Goal: Task Accomplishment & Management: Complete application form

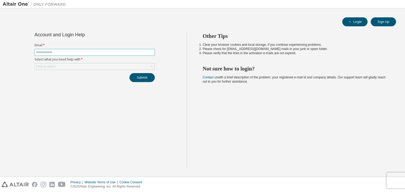
click at [52, 54] on input "text" at bounding box center [94, 52] width 117 height 4
type input "*"
type input "**********"
click at [38, 67] on div "Click to select" at bounding box center [45, 67] width 19 height 4
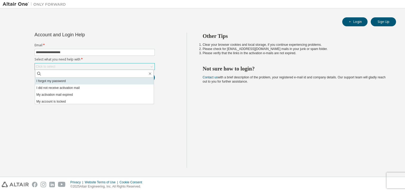
click at [47, 81] on li "I forgot my password" at bounding box center [94, 81] width 119 height 7
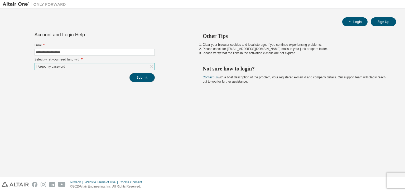
click at [139, 77] on button "Submit" at bounding box center [141, 77] width 25 height 9
click at [138, 75] on button "Submit" at bounding box center [141, 77] width 25 height 9
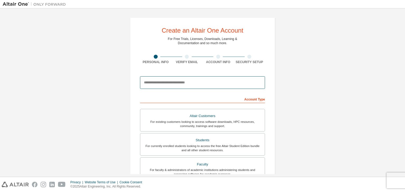
click at [205, 80] on input "email" at bounding box center [202, 82] width 125 height 13
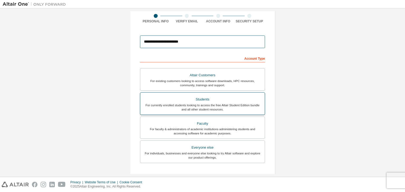
scroll to position [53, 0]
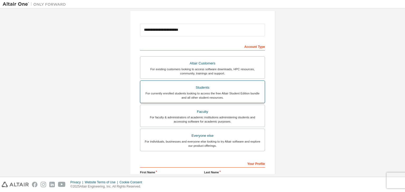
click at [226, 87] on div "Students" at bounding box center [202, 87] width 118 height 7
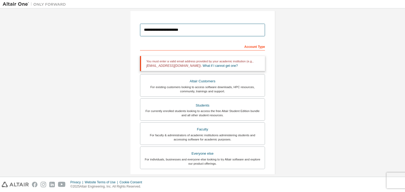
click at [196, 28] on input "**********" at bounding box center [202, 30] width 125 height 13
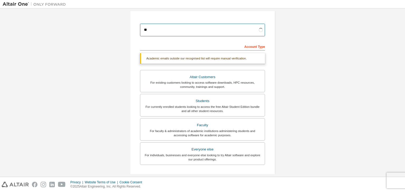
type input "*"
type input "**********"
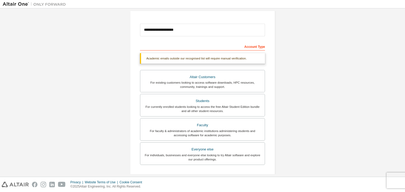
click at [193, 43] on div "Account Type" at bounding box center [202, 46] width 125 height 8
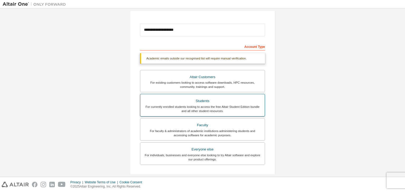
click at [195, 105] on div "For currently enrolled students looking to access the free Altair Student Editi…" at bounding box center [202, 109] width 118 height 8
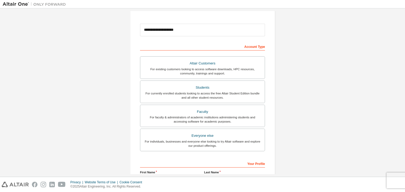
click at [190, 59] on div "Academic emails outside our recognised list will require manual verification. Y…" at bounding box center [202, 103] width 125 height 100
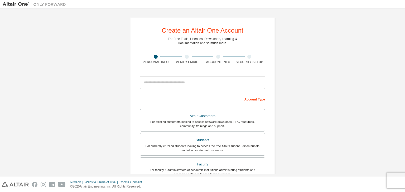
click at [172, 89] on div at bounding box center [202, 83] width 125 height 18
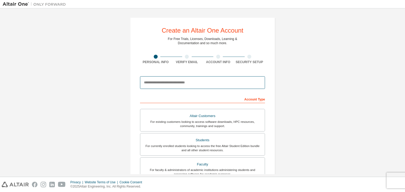
click at [174, 82] on input "email" at bounding box center [202, 82] width 125 height 13
type input "**********"
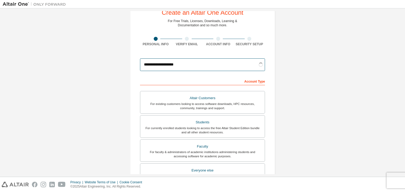
scroll to position [26, 0]
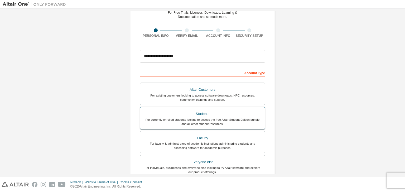
click at [240, 116] on div "Students" at bounding box center [202, 113] width 118 height 7
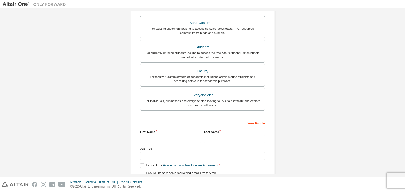
scroll to position [105, 0]
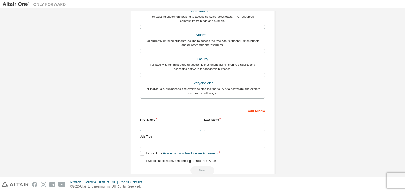
click at [156, 126] on input "text" at bounding box center [170, 127] width 61 height 9
type input "****"
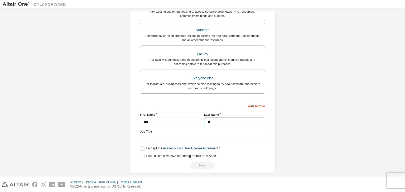
scroll to position [115, 0]
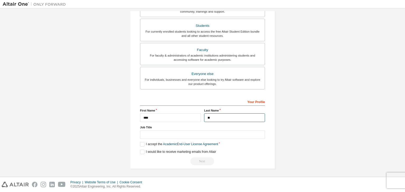
type input "**"
click at [146, 129] on div "Job Title" at bounding box center [202, 132] width 125 height 14
click at [146, 132] on input "text" at bounding box center [202, 135] width 125 height 9
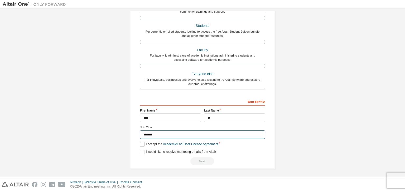
type input "*******"
click at [141, 145] on label "I accept the Academic End-User License Agreement" at bounding box center [179, 144] width 78 height 4
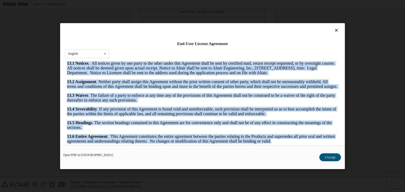
scroll to position [8, 0]
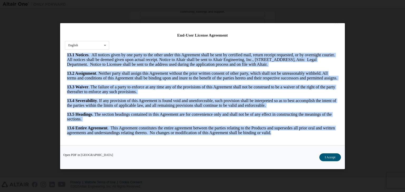
drag, startPoint x: 402, startPoint y: 133, endPoint x: 336, endPoint y: 159, distance: 71.2
click html "ALTAIR ENGINEERING, INC. ALTAIR ONE STUDENT EDITION SOFTWARE LICENSE AGREEMENT …"
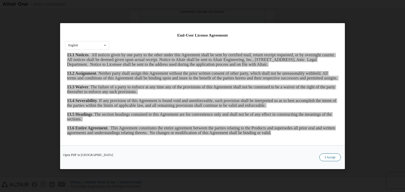
click at [327, 156] on button "I Accept" at bounding box center [330, 158] width 22 height 8
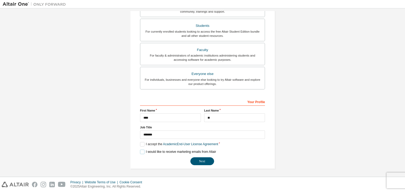
click at [140, 151] on label "I would like to receive marketing emails from Altair" at bounding box center [178, 152] width 76 height 4
click at [204, 162] on button "Next" at bounding box center [202, 162] width 24 height 8
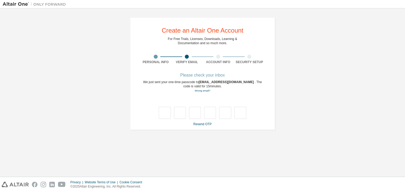
scroll to position [0, 0]
type input "*"
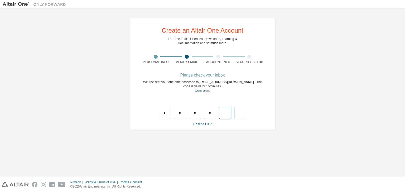
type input "*"
